Goal: Register for event/course

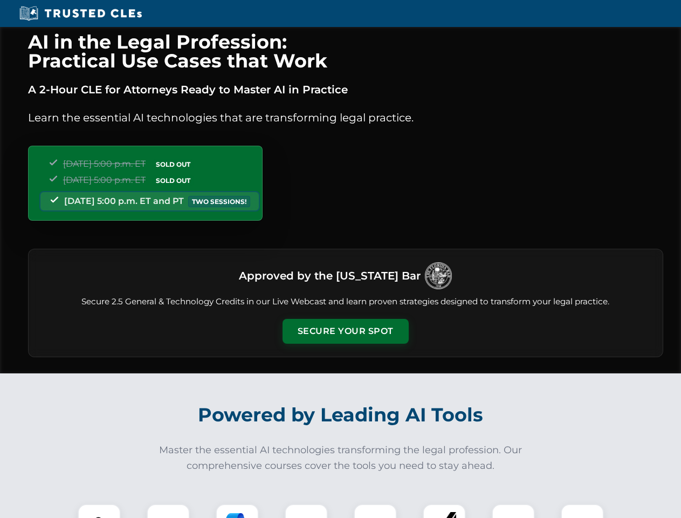
click at [345, 331] on button "Secure Your Spot" at bounding box center [345, 331] width 126 height 25
click at [99, 511] on img at bounding box center [99, 524] width 31 height 31
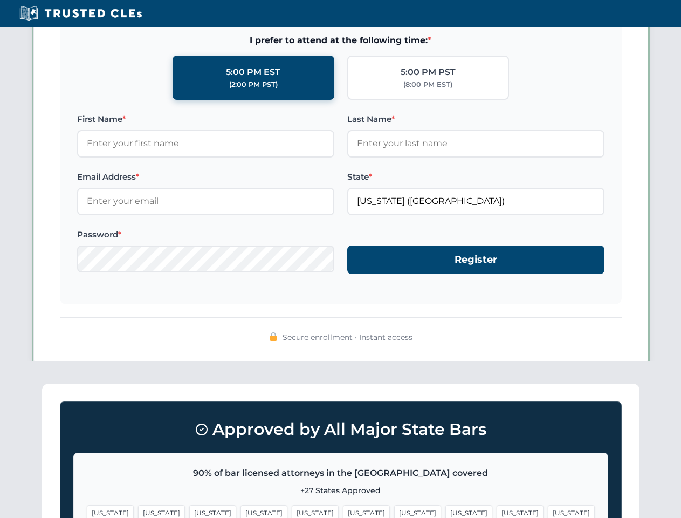
click at [394, 511] on span "[US_STATE]" at bounding box center [417, 513] width 47 height 16
click at [497, 511] on span "[US_STATE]" at bounding box center [520, 513] width 47 height 16
